Goal: Information Seeking & Learning: Learn about a topic

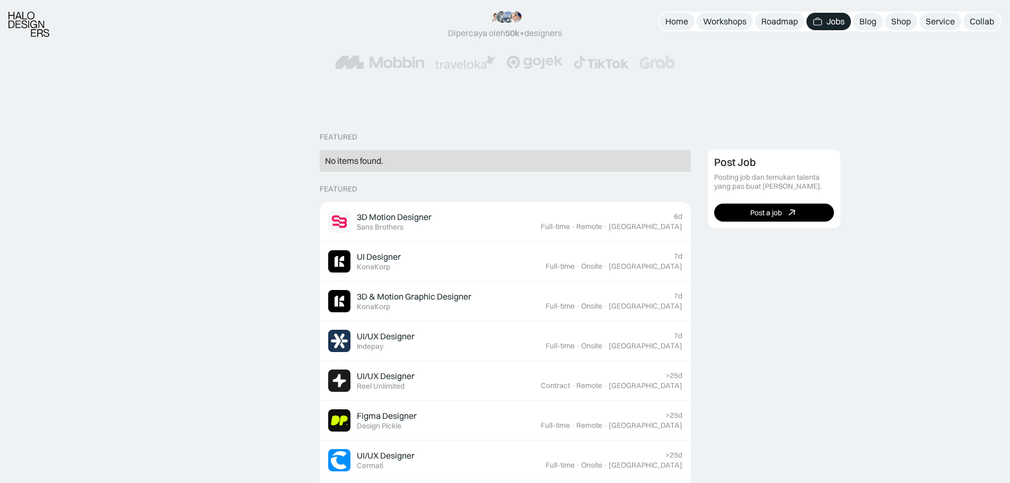
scroll to position [159, 0]
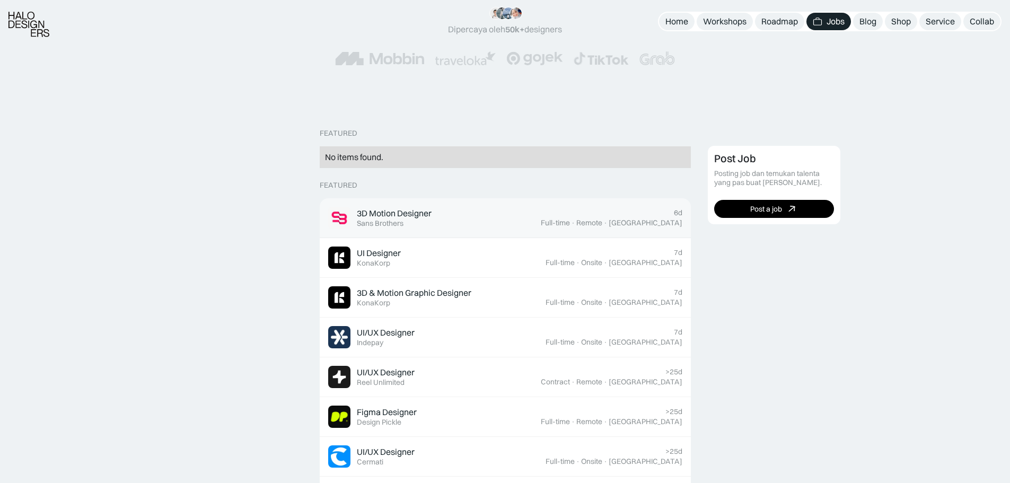
click at [488, 227] on div "3D Motion Designer Featured Sans Brothers" at bounding box center [434, 218] width 213 height 22
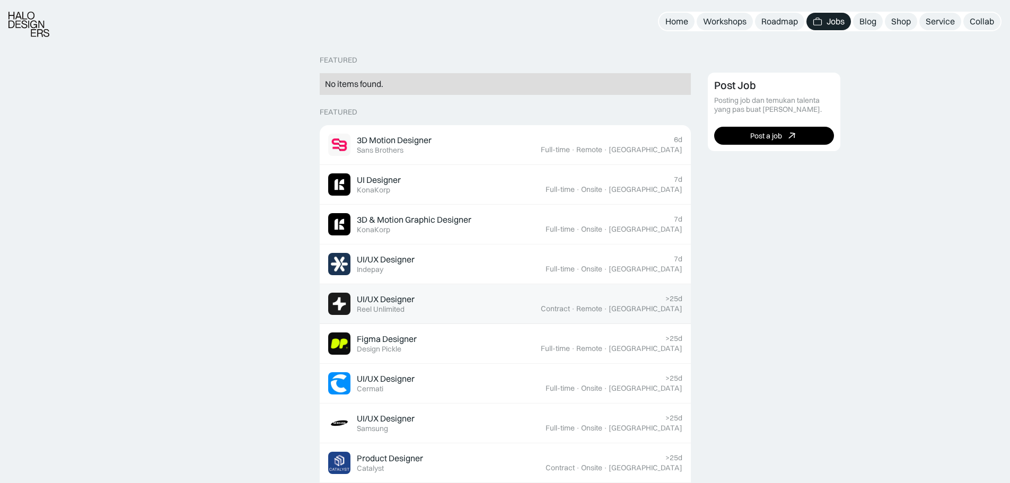
scroll to position [265, 0]
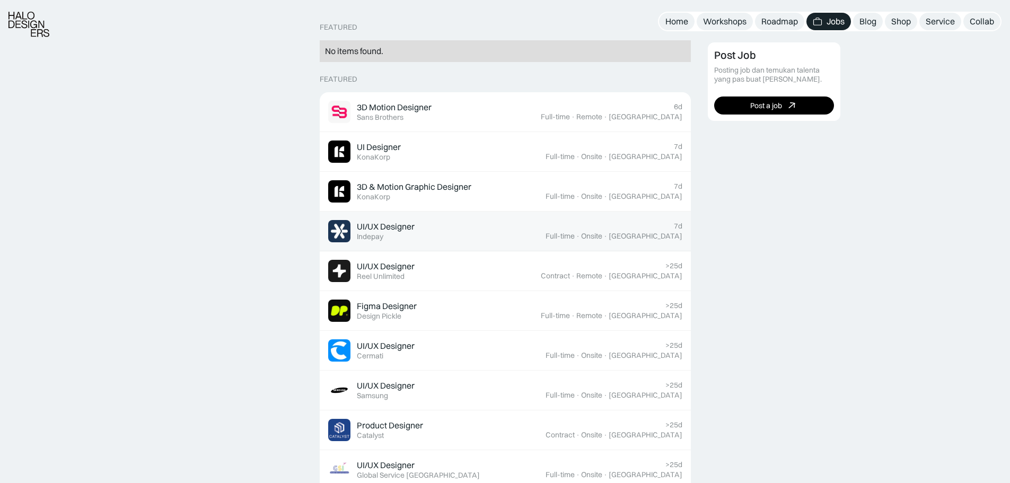
click at [515, 229] on div "UI/UX Designer Featured Indepay" at bounding box center [436, 231] width 217 height 22
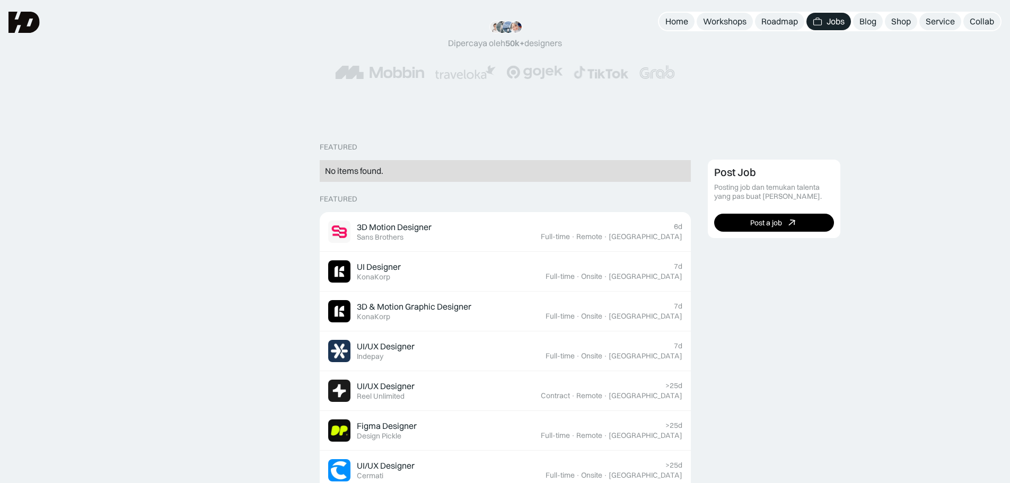
scroll to position [106, 0]
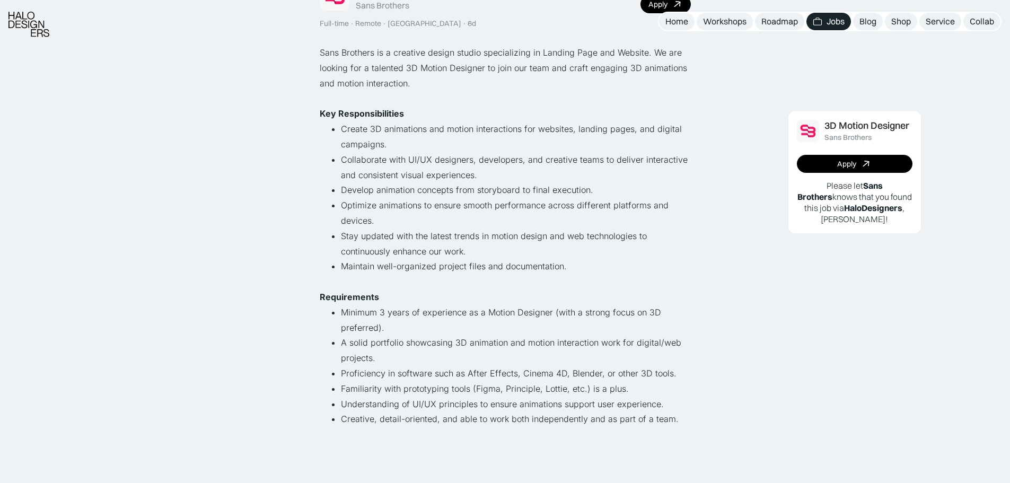
scroll to position [106, 0]
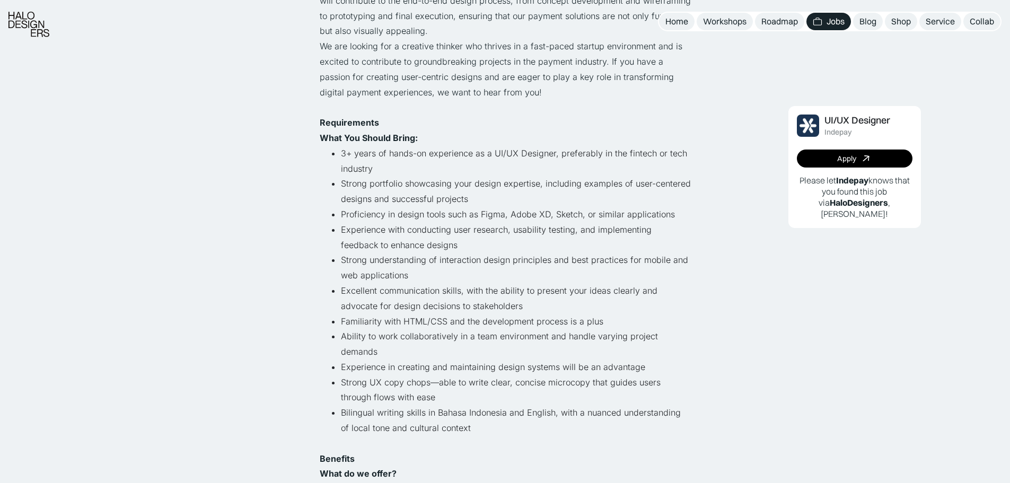
scroll to position [265, 0]
